Goal: Task Accomplishment & Management: Complete application form

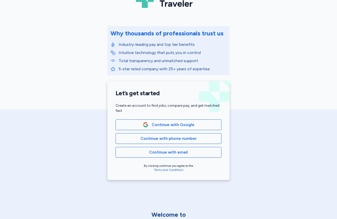
scroll to position [43, 0]
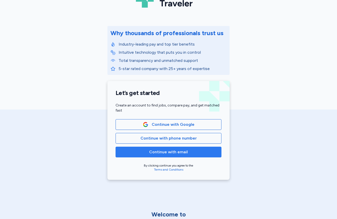
click at [184, 152] on span "Continue with email" at bounding box center [168, 152] width 39 height 6
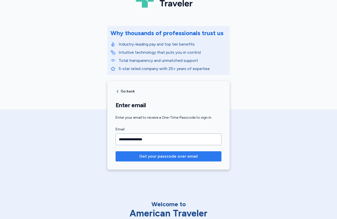
type input "**********"
click at [179, 156] on span "Get your passcode over email" at bounding box center [168, 156] width 59 height 6
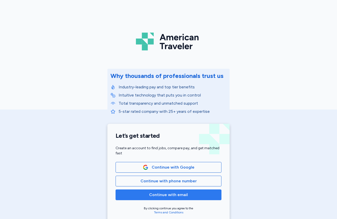
click at [186, 195] on span "Continue with email" at bounding box center [168, 195] width 39 height 6
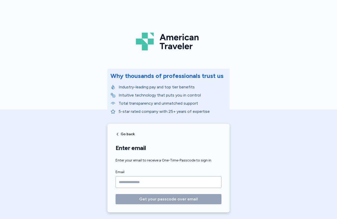
click at [137, 183] on input "Email" at bounding box center [169, 182] width 106 height 12
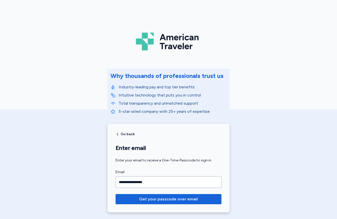
type input "**********"
click at [169, 199] on button "Get your passcode over email" at bounding box center [169, 199] width 106 height 10
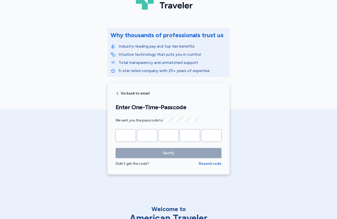
scroll to position [38, 0]
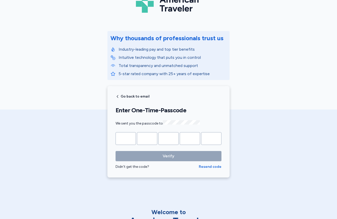
type input "*"
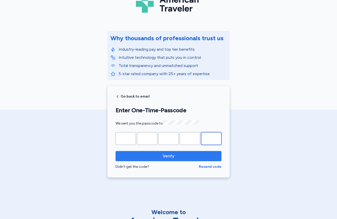
type input "*"
click at [174, 156] on span "Verify" at bounding box center [169, 156] width 98 height 6
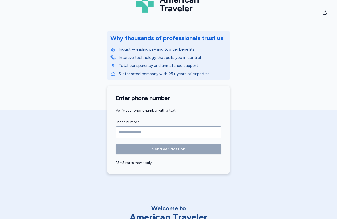
click at [126, 133] on input "Phone number" at bounding box center [169, 132] width 106 height 12
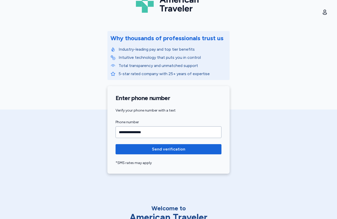
type input "**********"
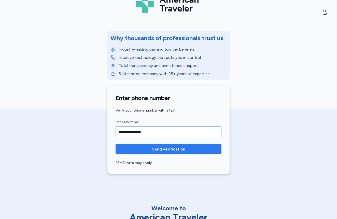
click at [141, 147] on span "Send verification" at bounding box center [169, 149] width 98 height 6
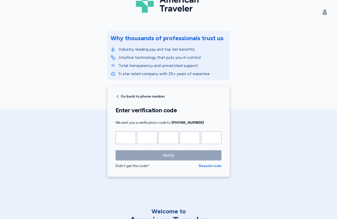
type input "*"
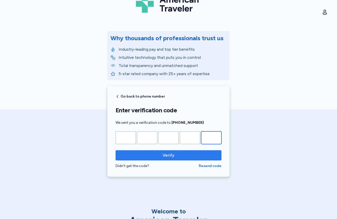
type input "*"
click at [156, 156] on span "Verify" at bounding box center [169, 155] width 98 height 6
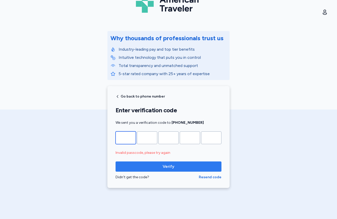
click at [128, 140] on input "*" at bounding box center [126, 137] width 20 height 13
type input "*"
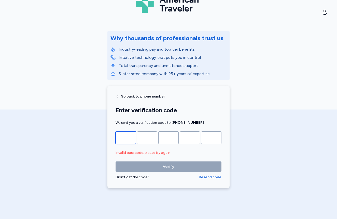
type input "*"
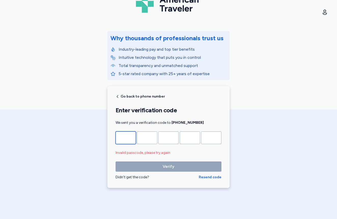
type input "*"
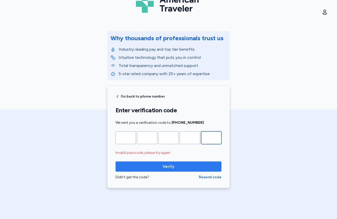
type input "*"
click at [138, 168] on span "Verify" at bounding box center [169, 166] width 98 height 6
